Goal: Navigation & Orientation: Find specific page/section

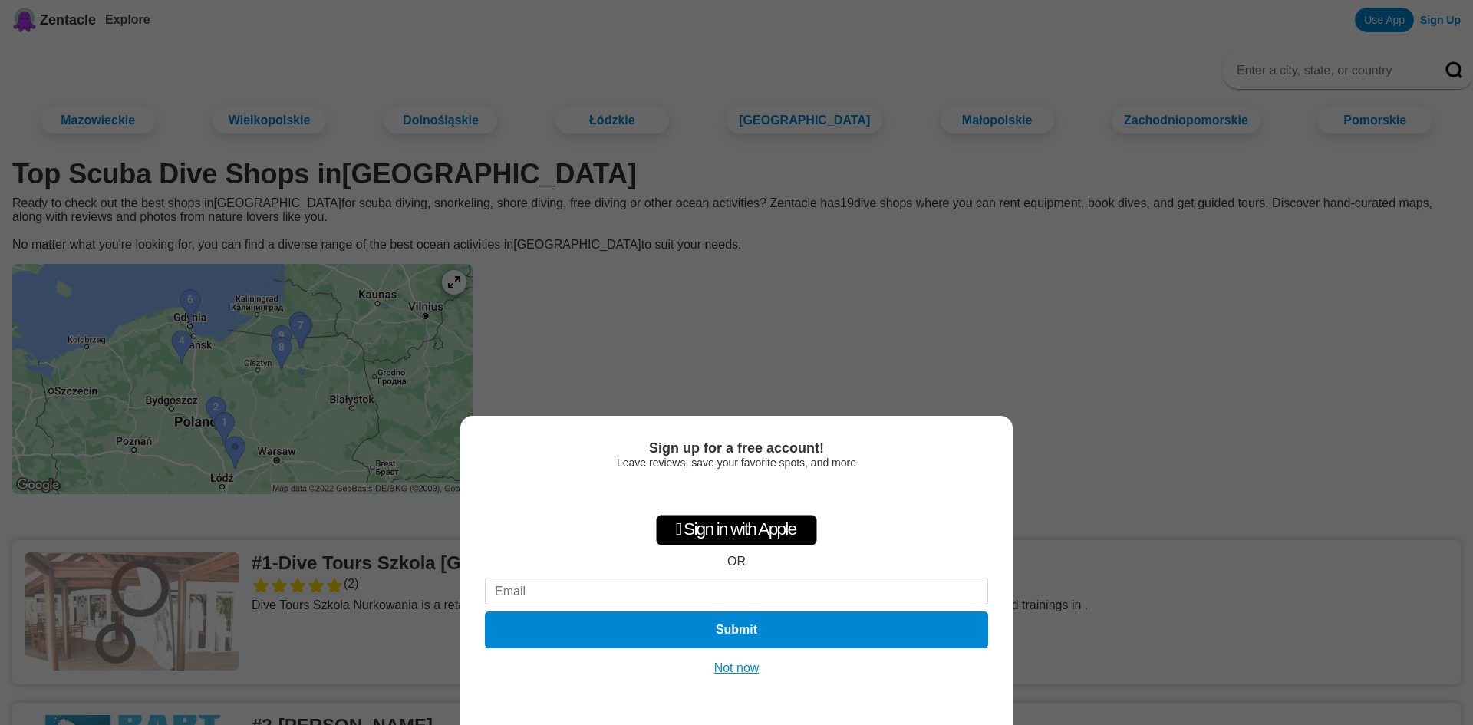
click at [1142, 486] on div "Sign up for a free account! Leave reviews, save your favorite spots, and more …" at bounding box center [736, 362] width 1473 height 725
click at [743, 557] on div "OR" at bounding box center [736, 562] width 18 height 14
click at [745, 670] on button "Not now" at bounding box center [736, 667] width 54 height 15
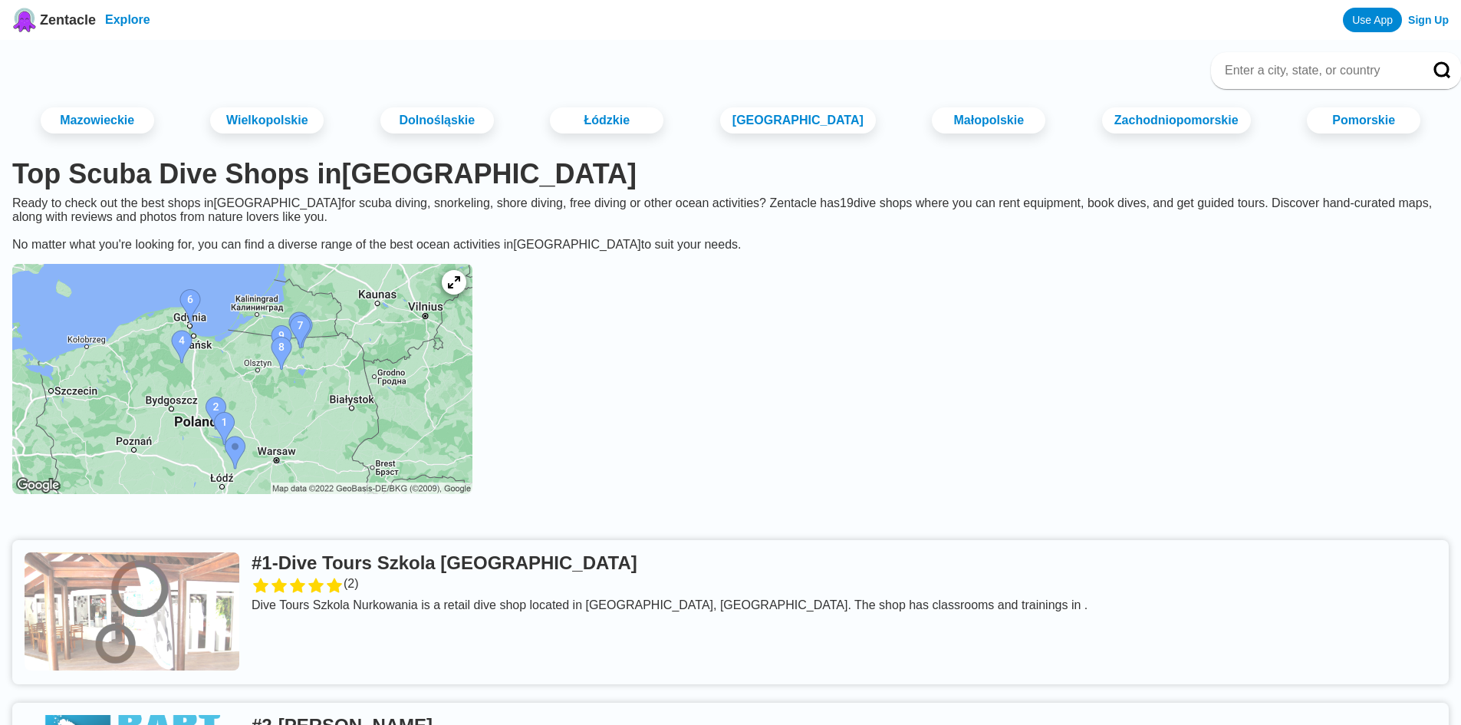
click at [130, 19] on link "Explore" at bounding box center [127, 19] width 45 height 13
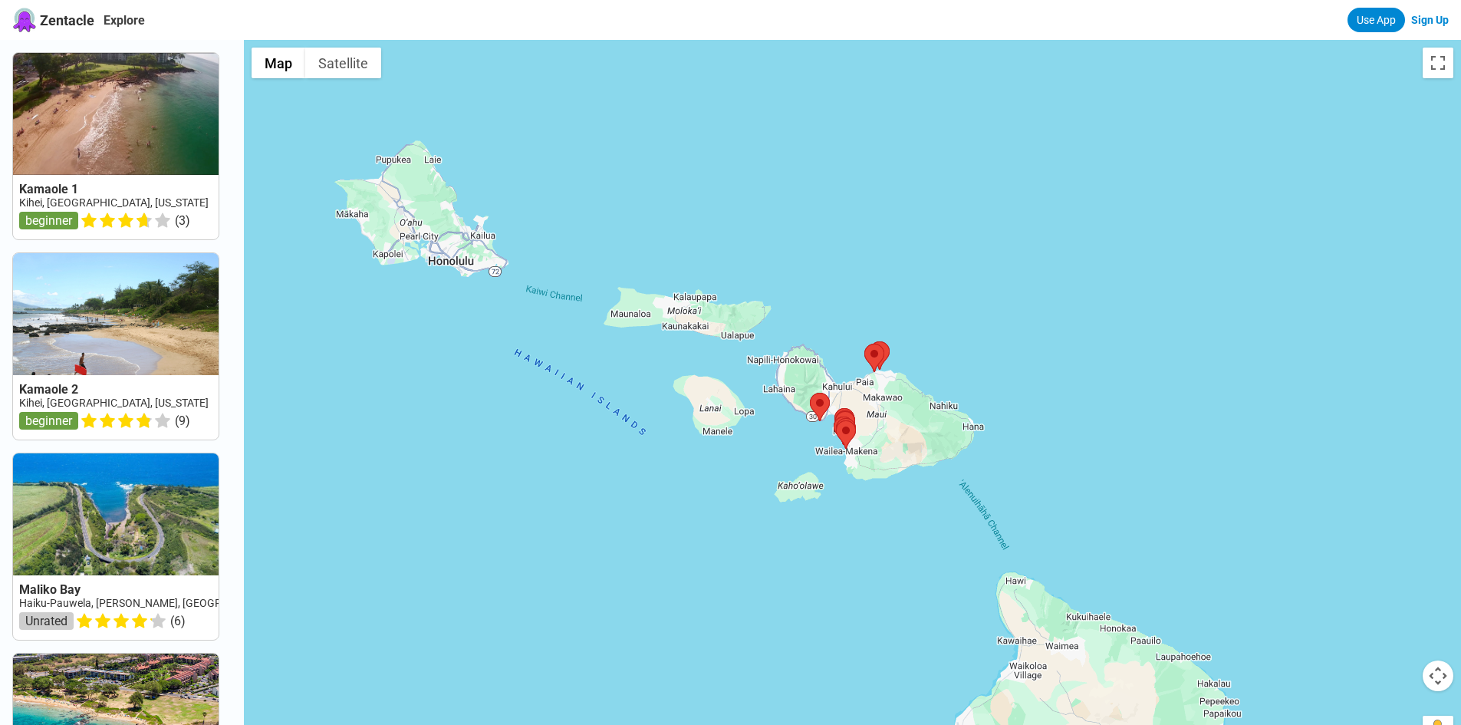
click at [61, 28] on span "Zentacle" at bounding box center [67, 20] width 54 height 16
